Goal: Task Accomplishment & Management: Complete application form

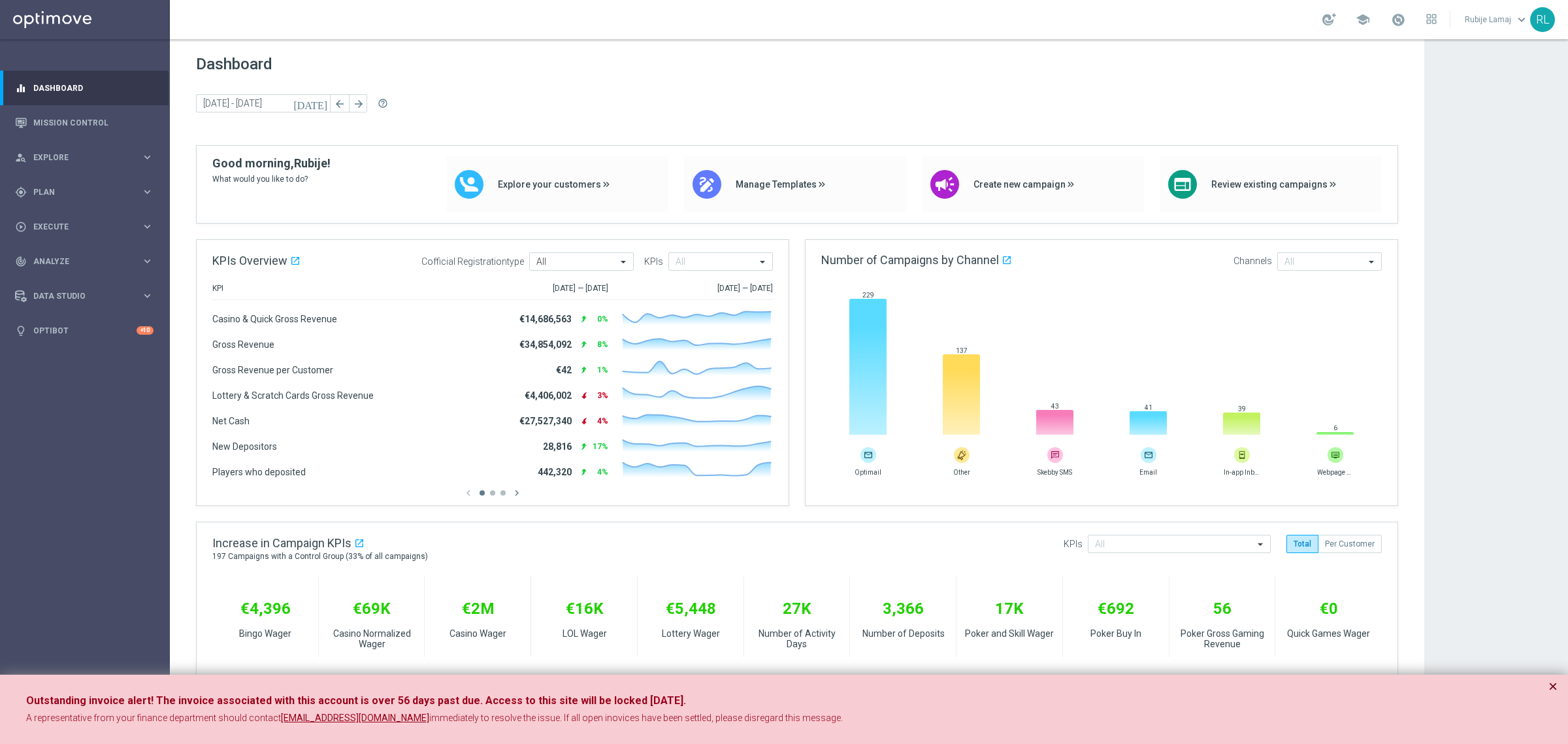
click at [1393, 661] on button "×" at bounding box center [1553, 686] width 9 height 16
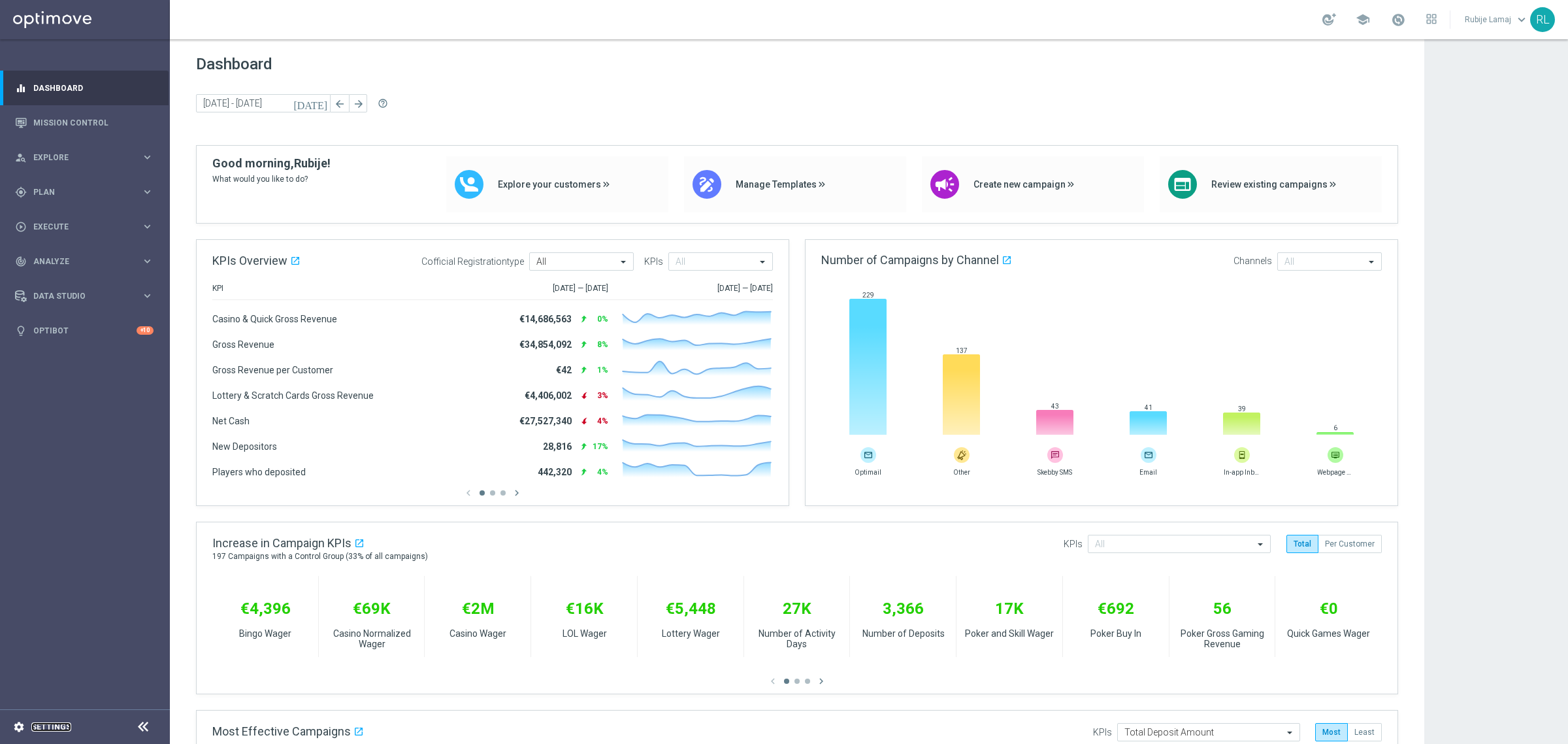
click at [38, 661] on link "Settings" at bounding box center [51, 727] width 40 height 8
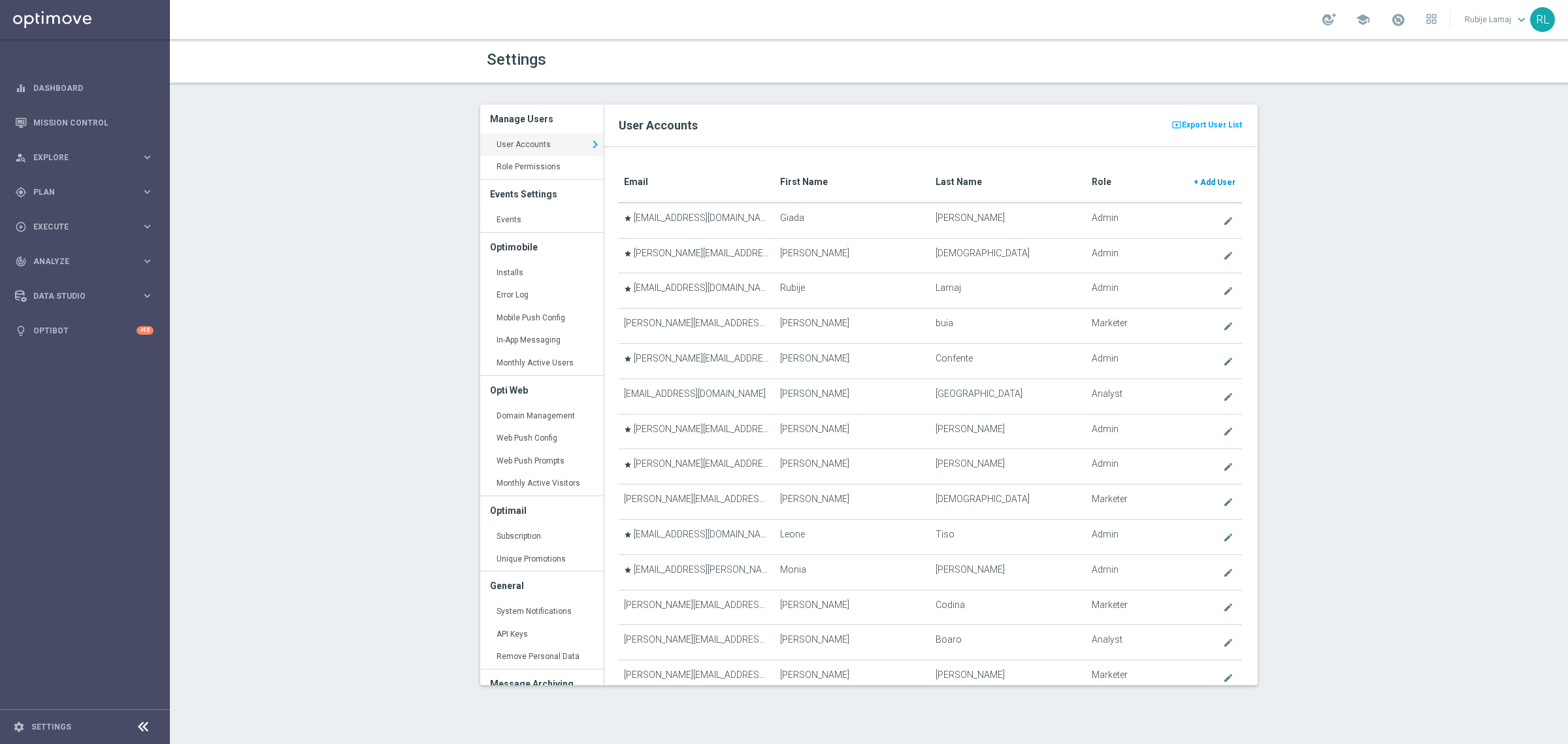
click at [1200, 182] on span "Add User" at bounding box center [1217, 182] width 35 height 9
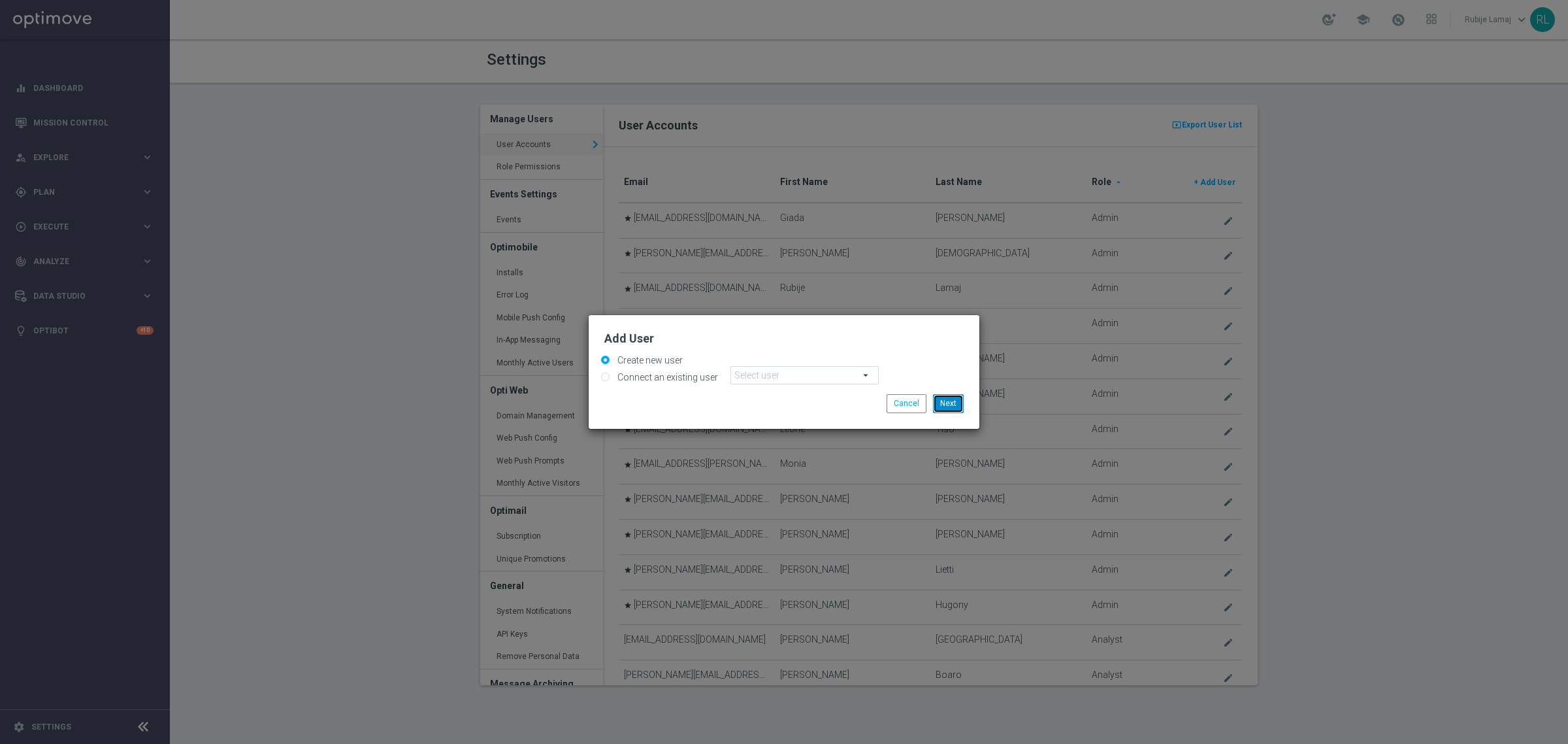
click at [947, 409] on button "Next" at bounding box center [948, 403] width 30 height 19
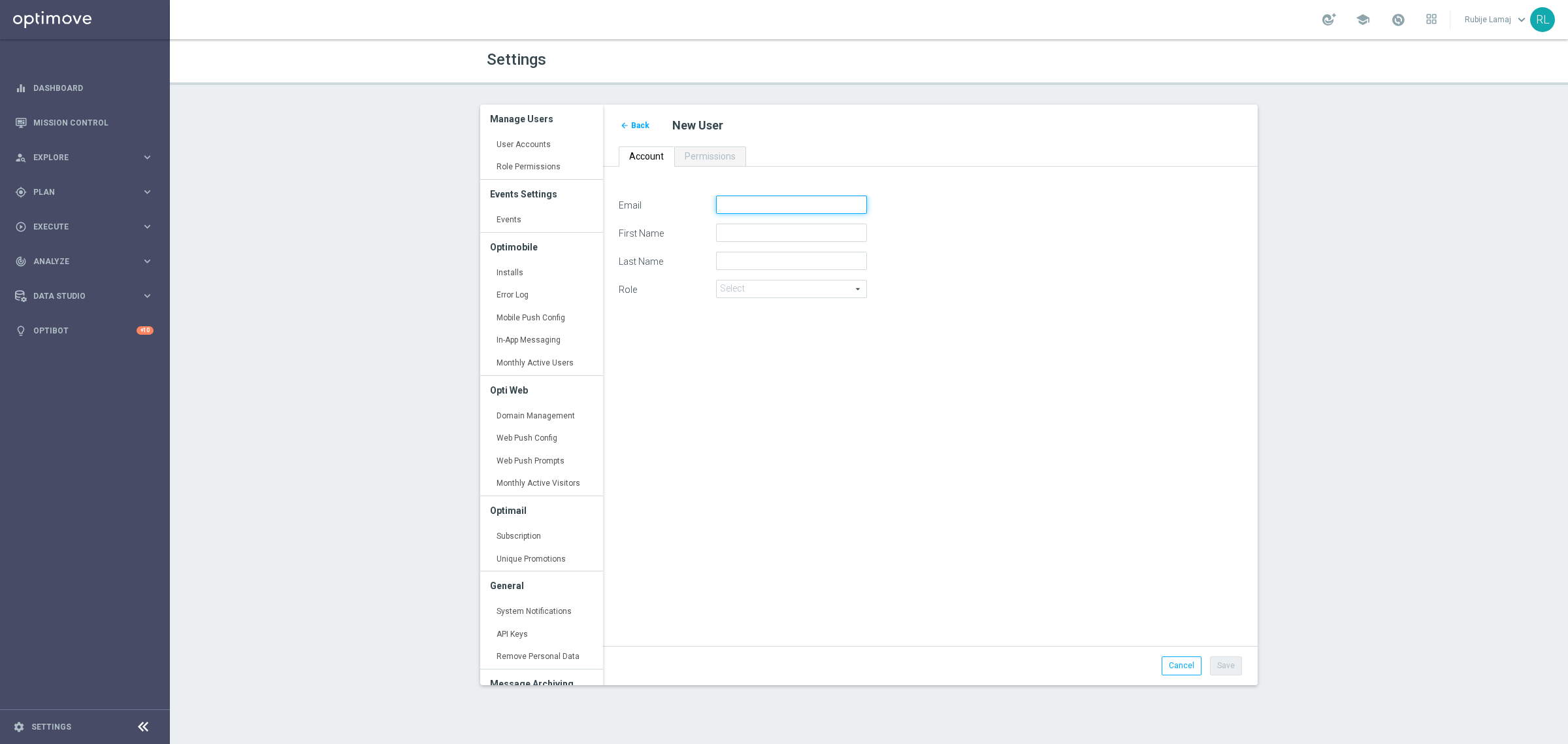
click at [805, 197] on input "Email" at bounding box center [791, 205] width 151 height 19
paste input "francesco.milone@fluttersea.com"
type input "francesco.milone@fluttersea.com"
click at [799, 236] on input "First Name" at bounding box center [791, 233] width 151 height 19
click at [746, 203] on input "francesco.milone@fluttersea.com" at bounding box center [791, 205] width 151 height 19
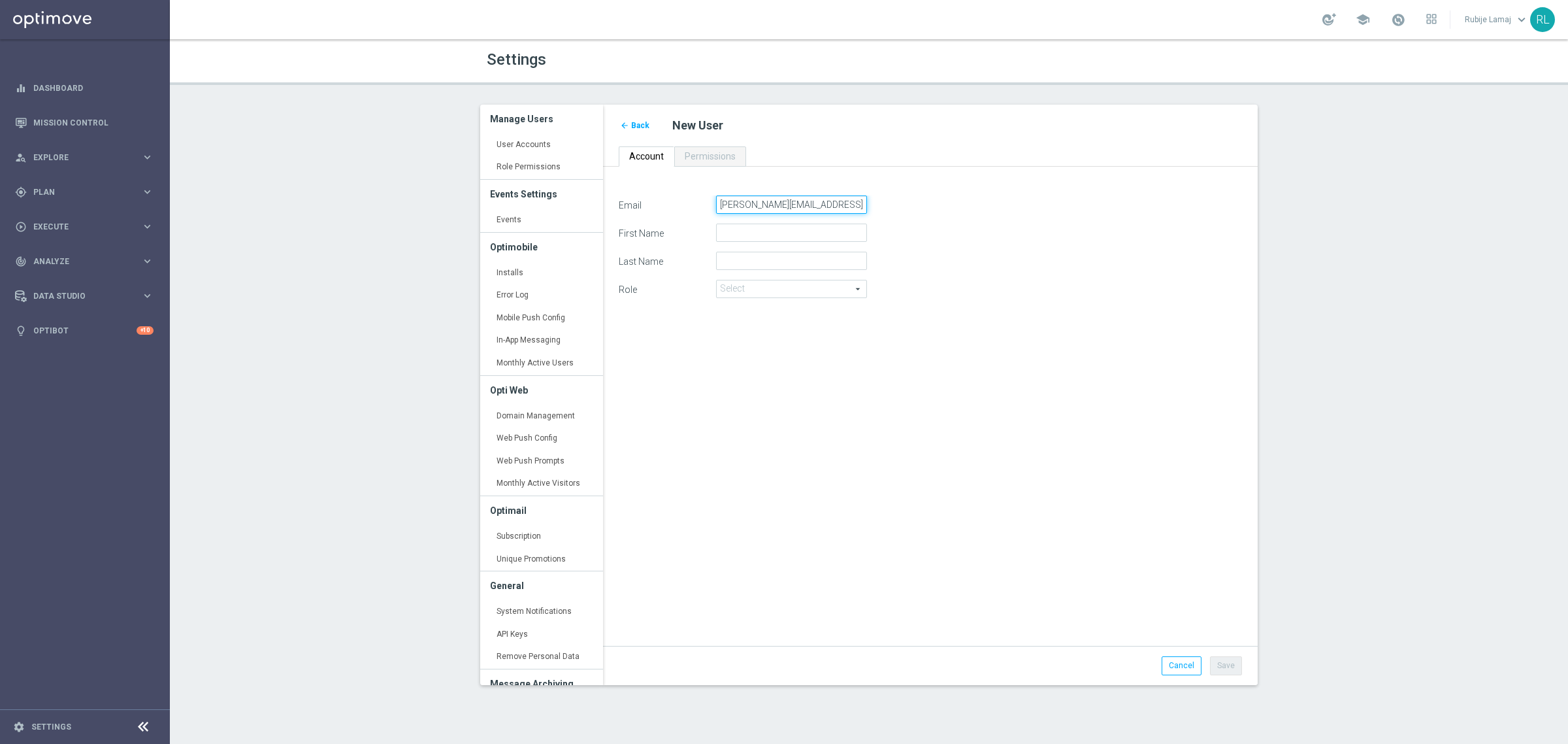
click at [746, 203] on input "francesco.milone@fluttersea.com" at bounding box center [791, 205] width 151 height 19
click at [755, 235] on input "First Name" at bounding box center [791, 233] width 151 height 19
paste input "francesco"
type input "francesco"
click at [779, 208] on input "francesco.milone@fluttersea.com" at bounding box center [791, 205] width 151 height 19
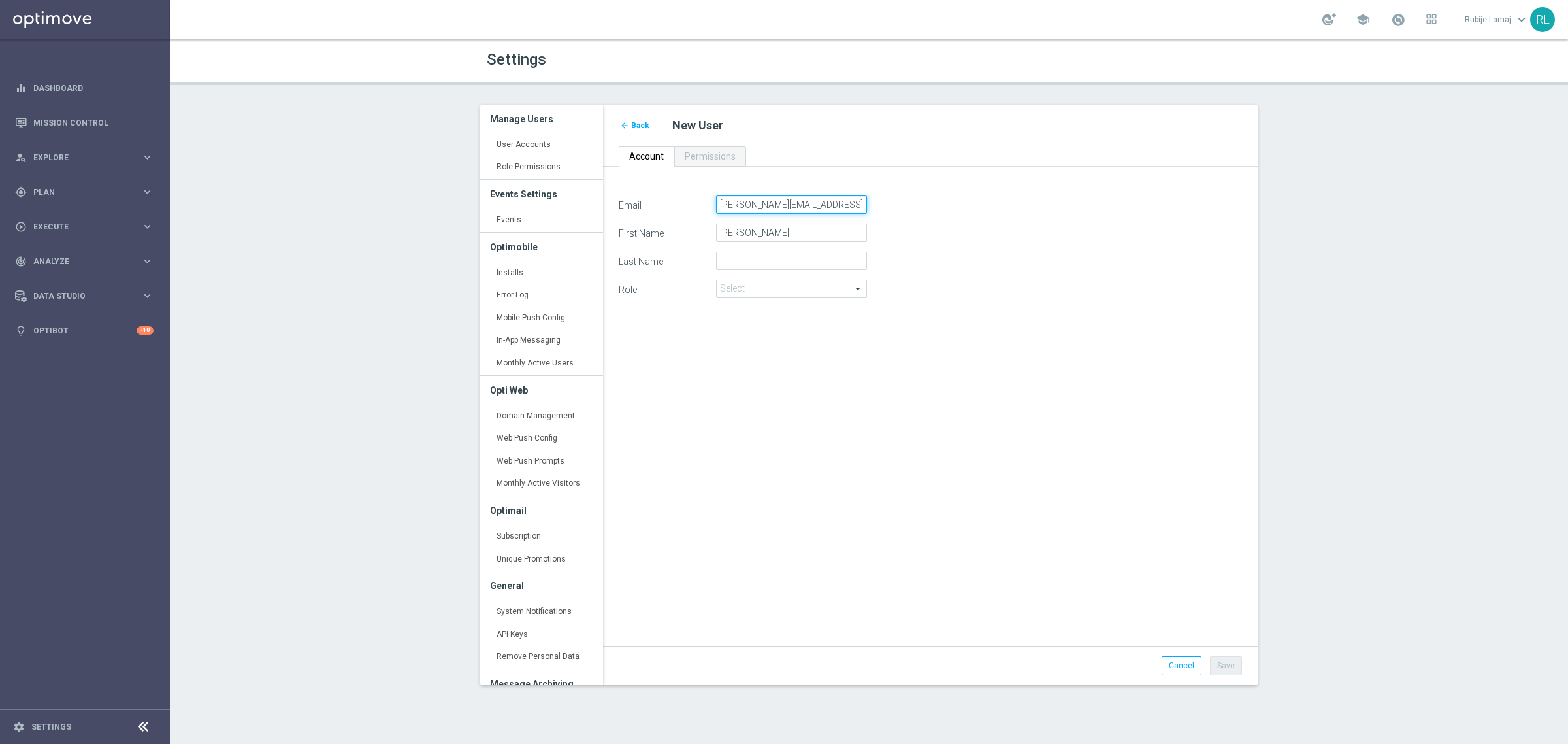
click at [779, 208] on input "francesco.milone@fluttersea.com" at bounding box center [791, 205] width 151 height 19
click at [743, 263] on input "Last Name" at bounding box center [791, 261] width 151 height 19
paste input "milone"
click at [729, 258] on input "milone" at bounding box center [791, 261] width 151 height 19
type input "Milone"
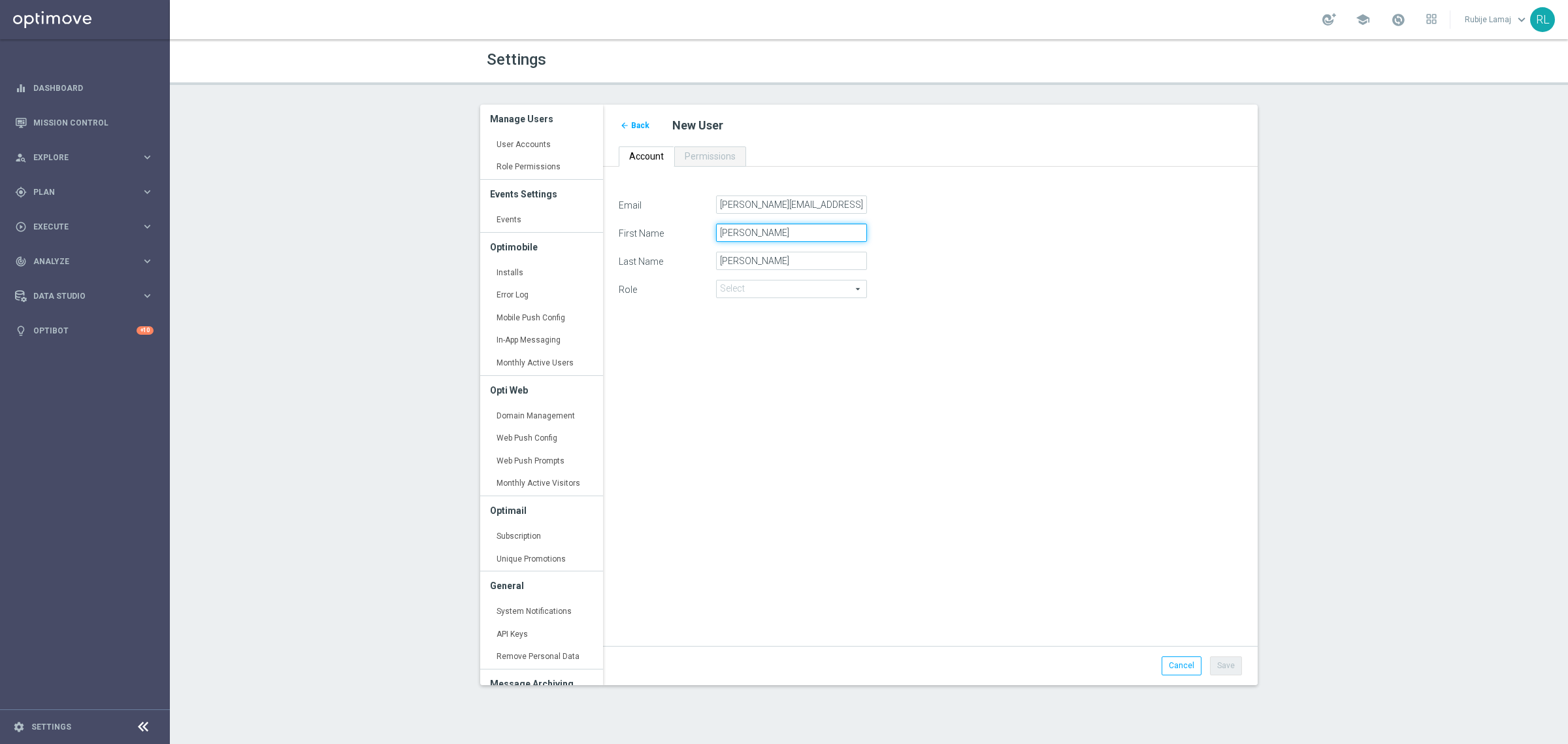
click at [724, 230] on input "francesco" at bounding box center [791, 233] width 151 height 19
type input "Francesco"
click at [789, 290] on span at bounding box center [791, 289] width 150 height 17
click at [773, 322] on span "Marketer" at bounding box center [791, 325] width 137 height 11
type input "Marketer"
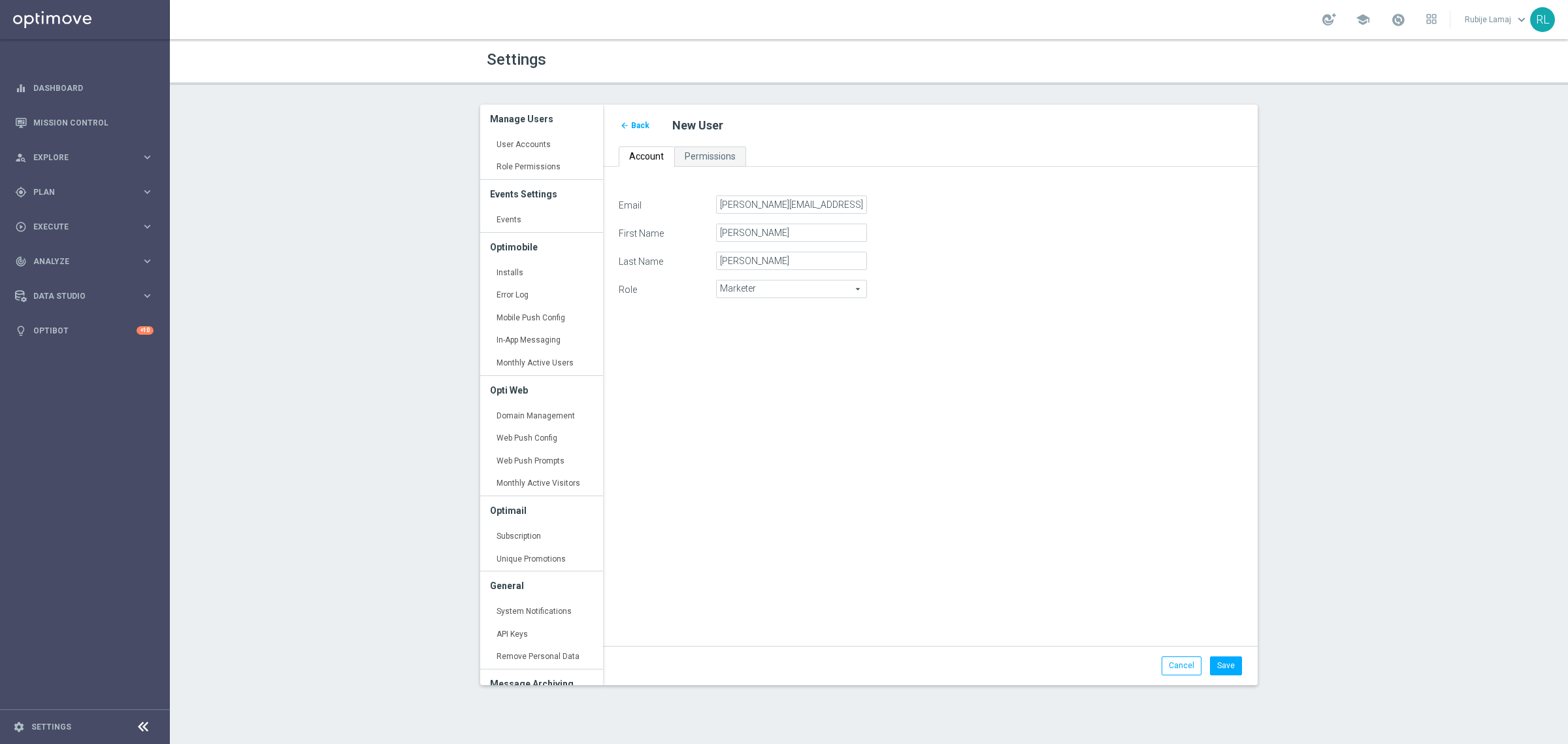
click at [1072, 579] on div "Email francesco.milone@fluttersea.com First Name Francesco Last Name Milone Rol…" at bounding box center [930, 414] width 643 height 436
click at [1183, 547] on div "Email francesco.milone@fluttersea.com First Name Francesco Last Name Milone Rol…" at bounding box center [930, 414] width 643 height 436
click at [919, 458] on div "Email francesco.milone@fluttersea.com First Name Francesco Last Name Milone Rol…" at bounding box center [930, 414] width 643 height 436
click at [1220, 661] on button "Save" at bounding box center [1226, 666] width 32 height 19
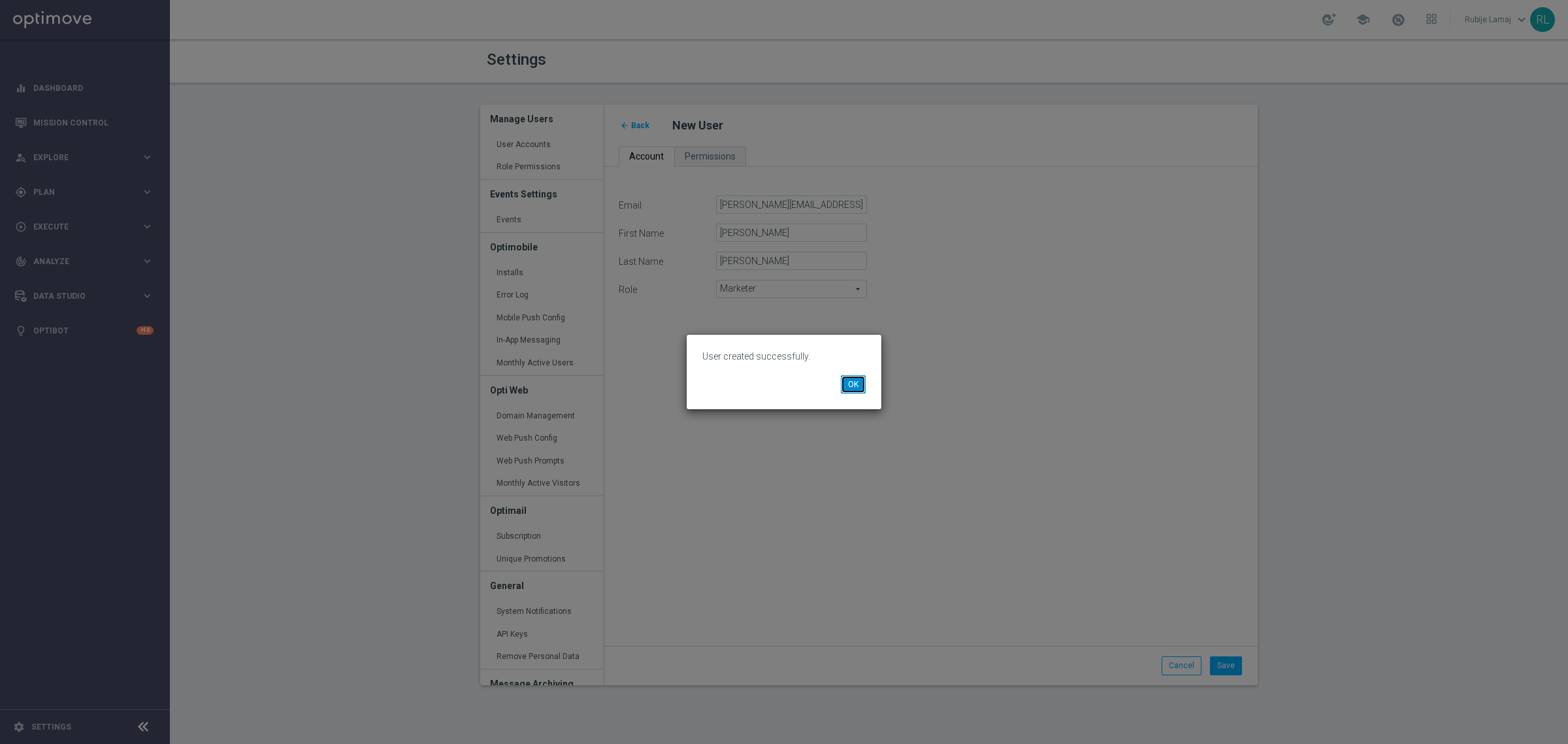
click at [850, 383] on button "OK" at bounding box center [853, 385] width 25 height 19
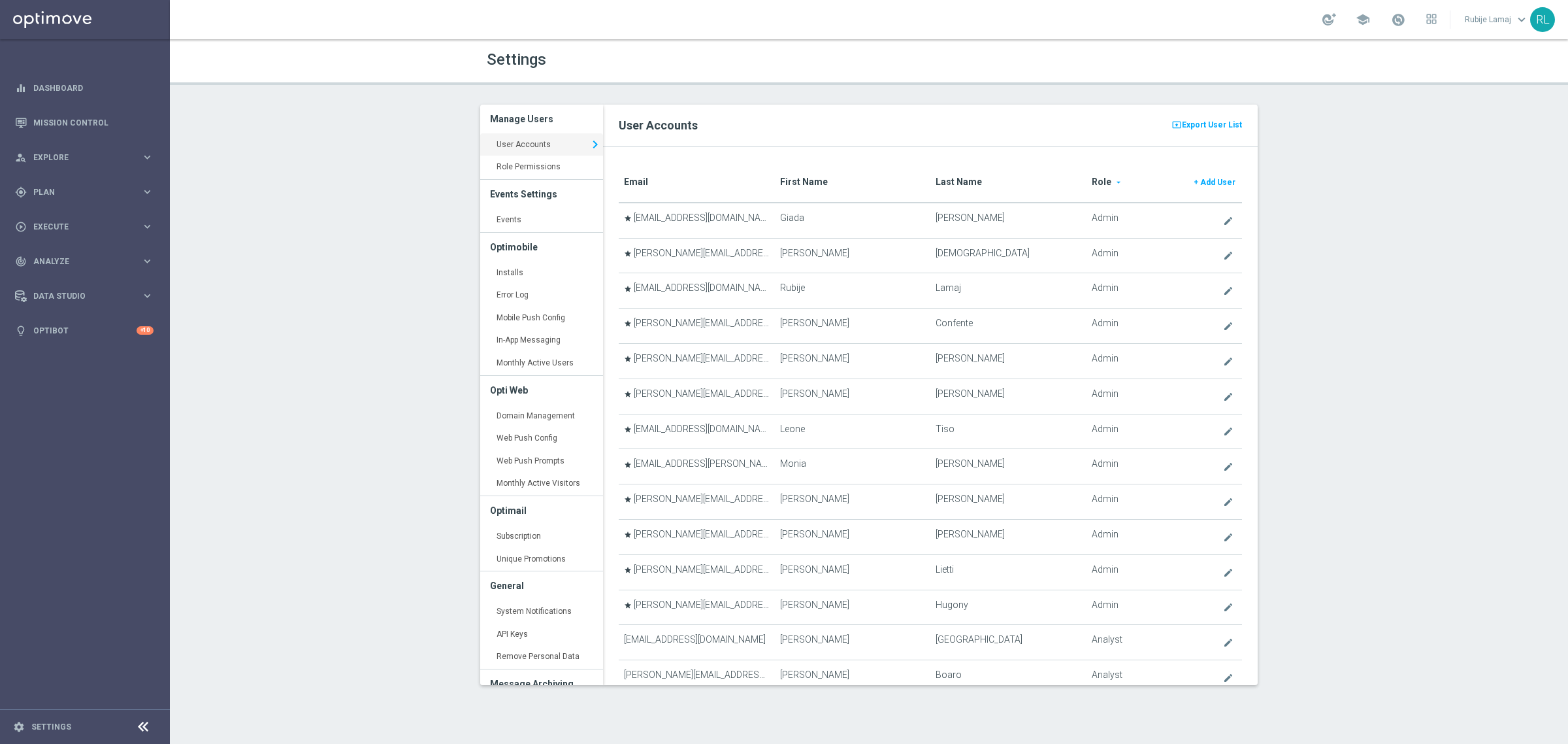
drag, startPoint x: 803, startPoint y: 172, endPoint x: 1119, endPoint y: 206, distance: 317.8
click at [803, 173] on th "First Name" at bounding box center [852, 182] width 156 height 40
